Goal: Use online tool/utility: Utilize a website feature to perform a specific function

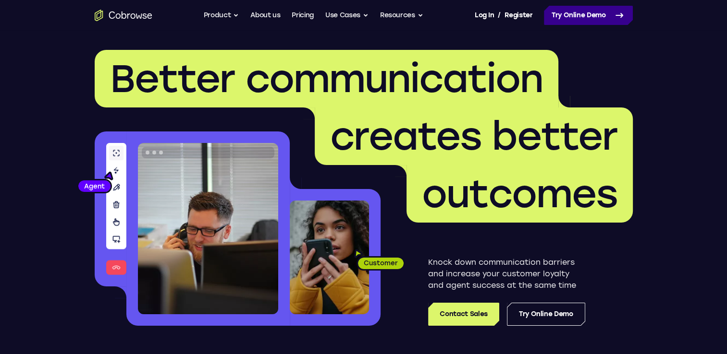
click at [593, 14] on link "Try Online Demo" at bounding box center [588, 15] width 89 height 19
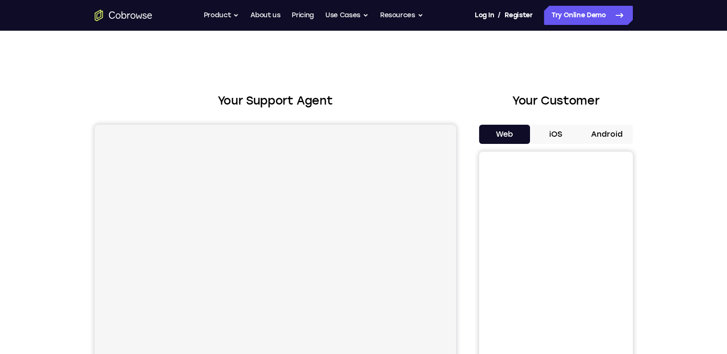
click at [588, 140] on button "Android" at bounding box center [606, 134] width 51 height 19
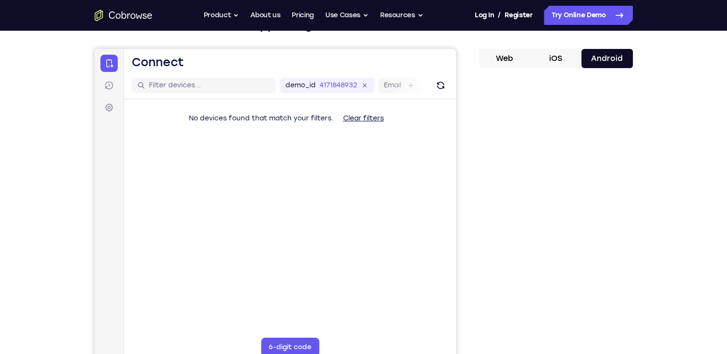
scroll to position [77, 0]
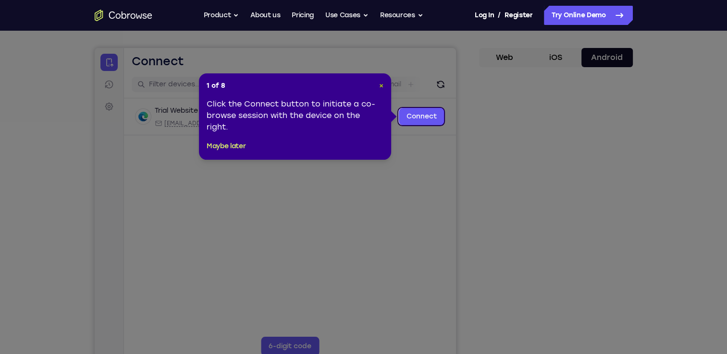
click at [383, 88] on span "×" at bounding box center [381, 86] width 4 height 8
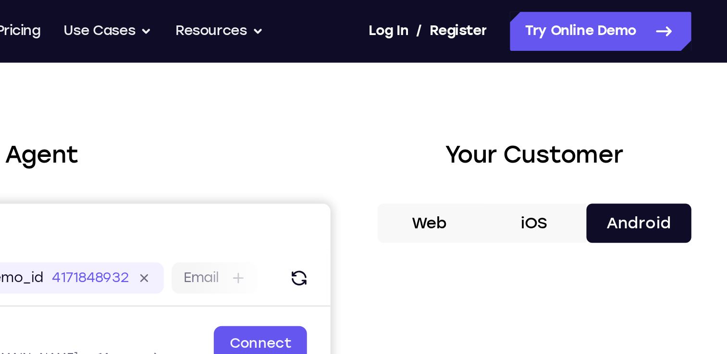
scroll to position [24, 0]
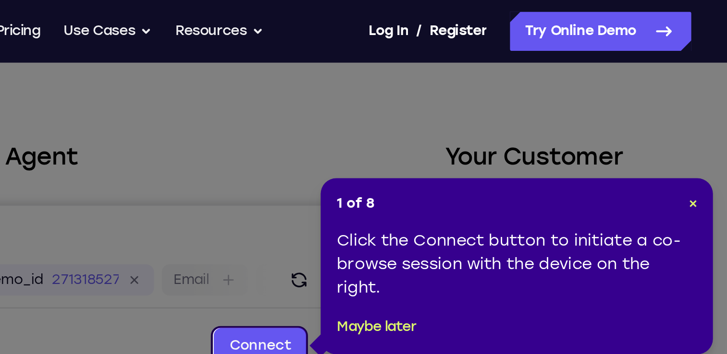
click at [594, 108] on div "1 of 8 × Click the Connect button to initiate a co-browse session with the devi…" at bounding box center [547, 130] width 192 height 86
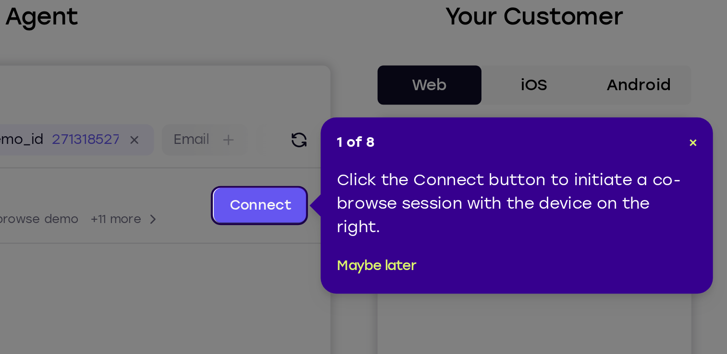
scroll to position [24, 0]
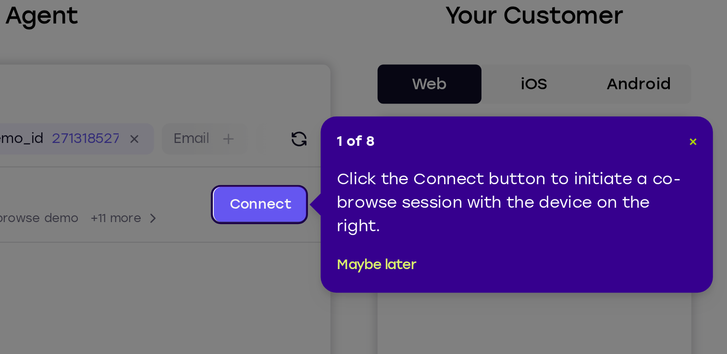
click at [633, 138] on span "×" at bounding box center [633, 138] width 4 height 8
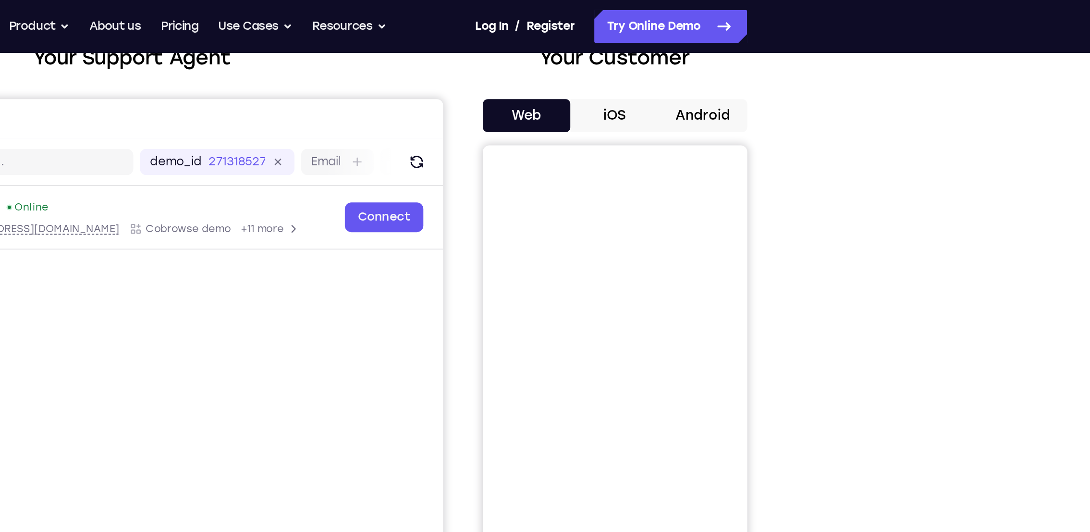
scroll to position [61, 0]
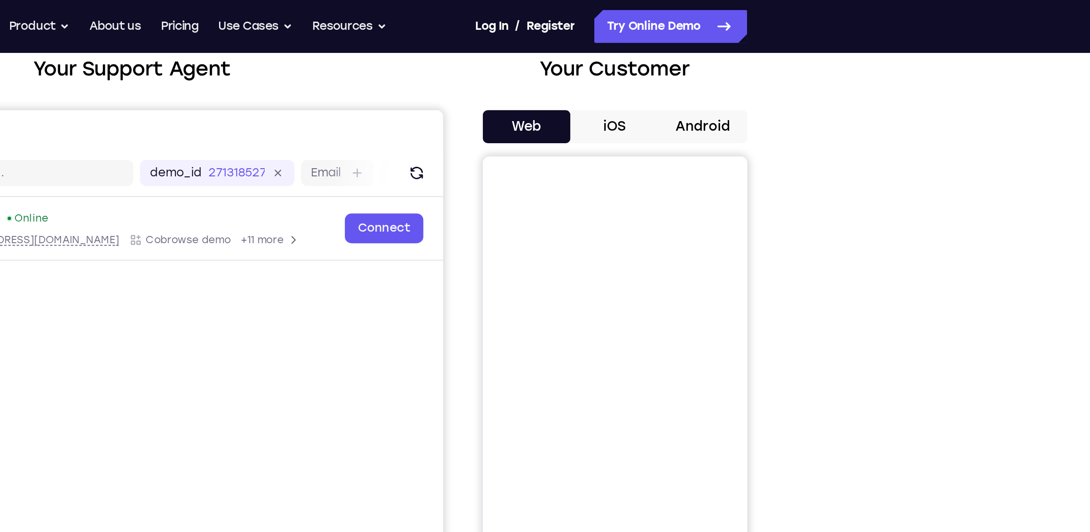
click at [726, 76] on button "Android" at bounding box center [788, 73] width 51 height 19
